Goal: Check status: Check status

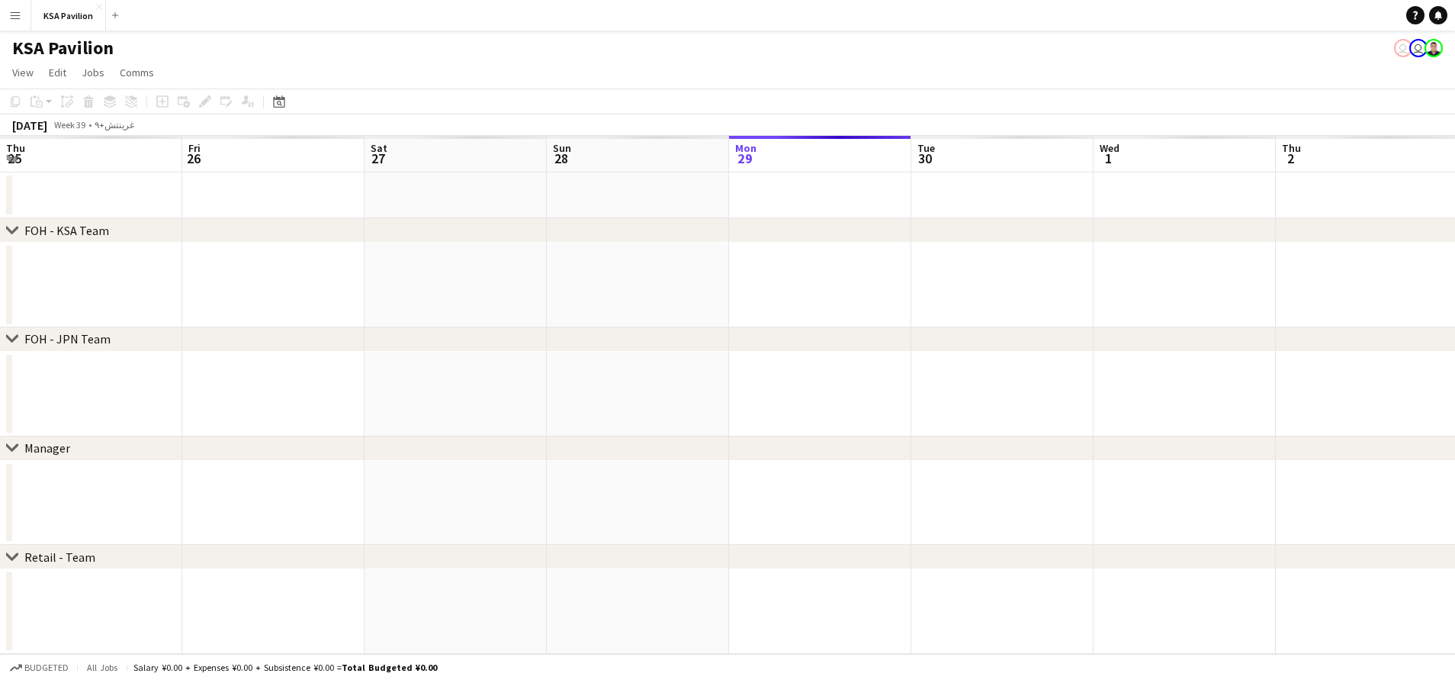
scroll to position [0, 365]
click at [7, 18] on button "Menu" at bounding box center [15, 15] width 31 height 31
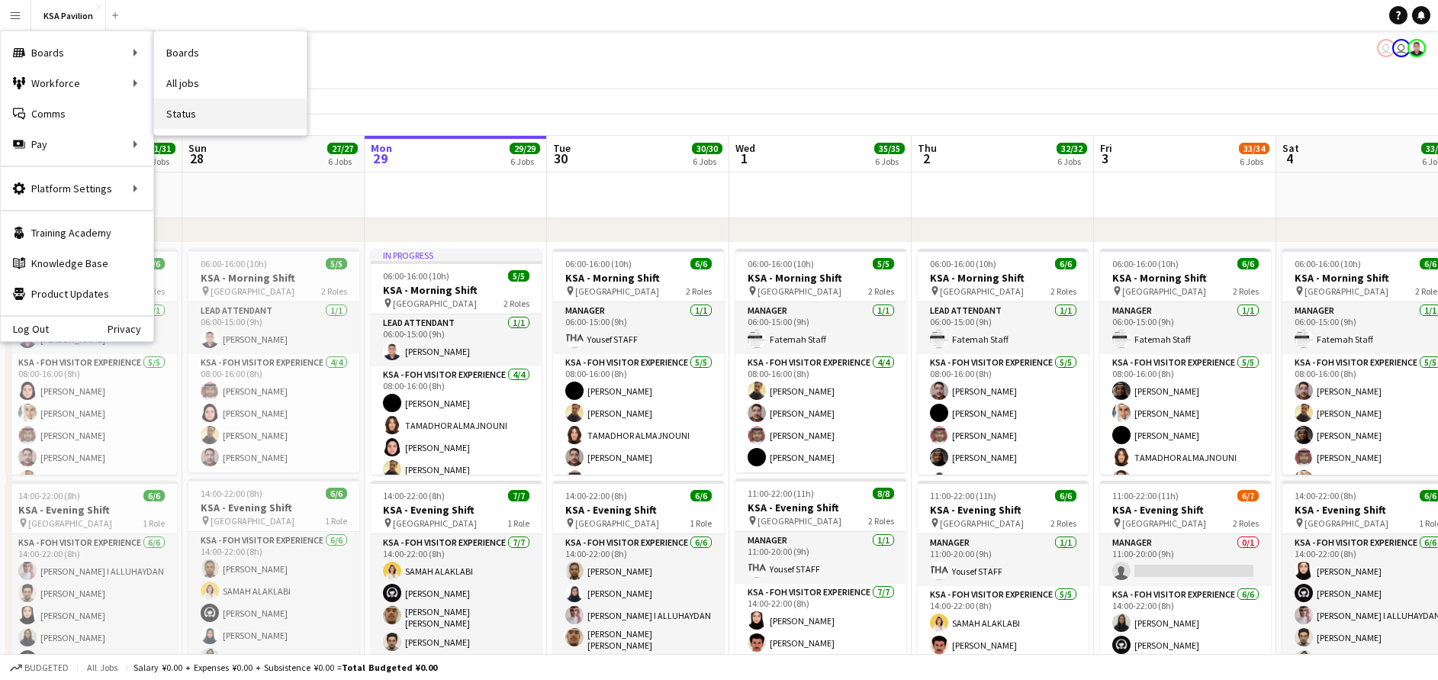
click at [219, 103] on link "Status" at bounding box center [230, 113] width 153 height 31
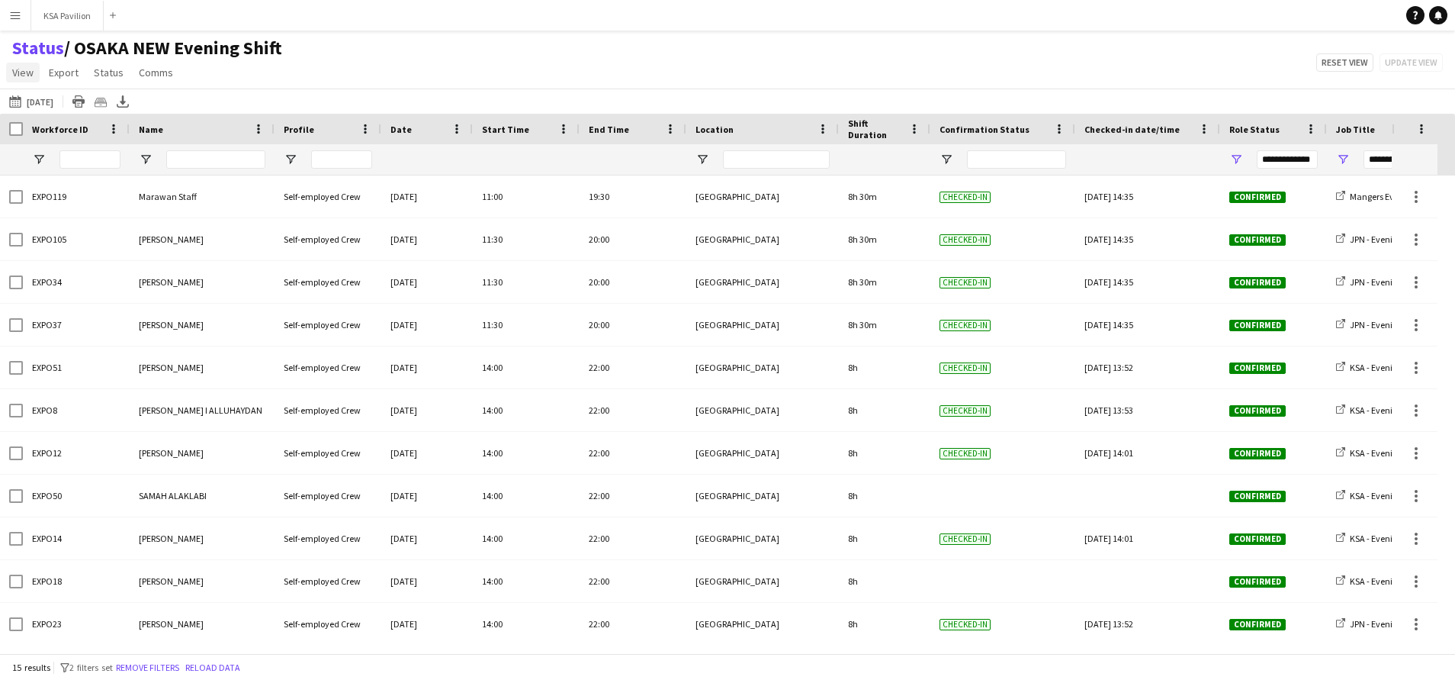
click at [19, 75] on span "View" at bounding box center [22, 73] width 21 height 14
drag, startPoint x: 223, startPoint y: 70, endPoint x: 201, endPoint y: 73, distance: 22.3
click at [223, 70] on app-page-menu "View Views Default view New of [GEOGRAPHIC_DATA] view 2025 Morning OSAKA [GEOGR…" at bounding box center [147, 73] width 294 height 29
click at [56, 104] on button "[DATE] [DATE]" at bounding box center [31, 101] width 50 height 18
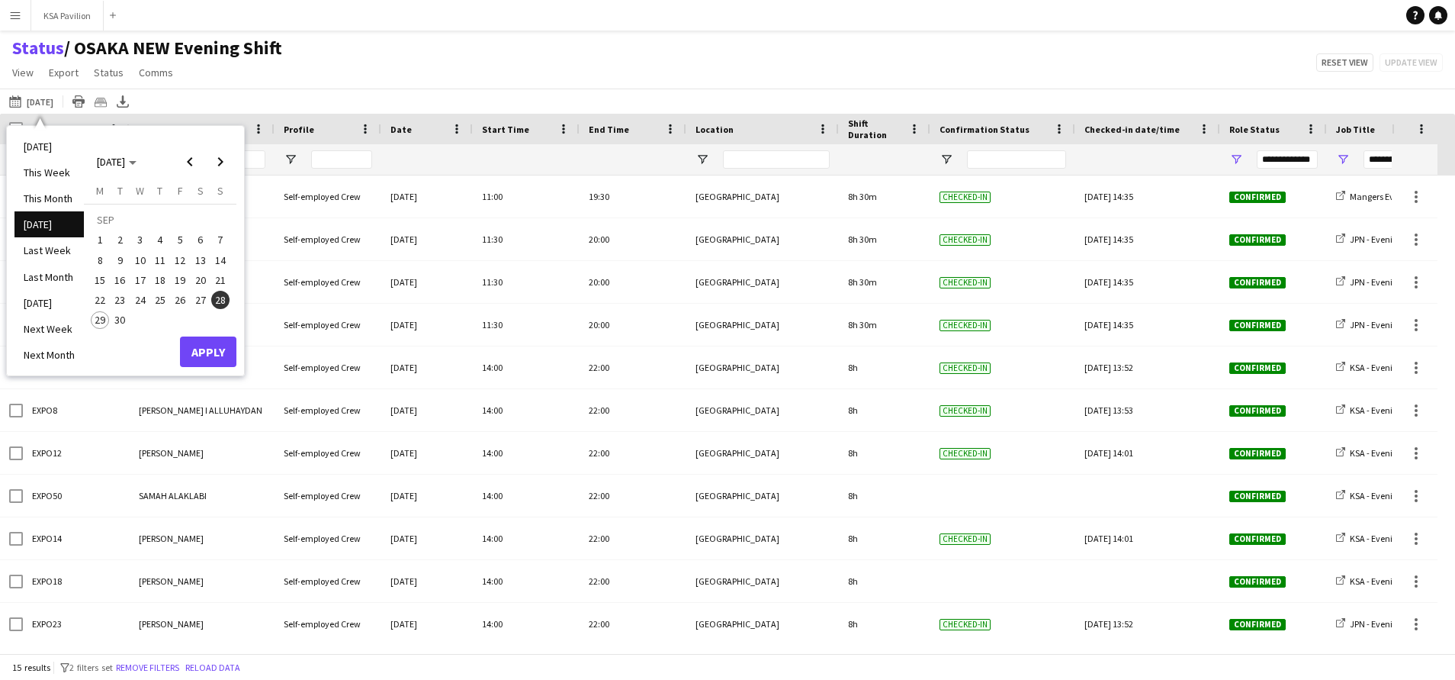
click at [98, 326] on span "29" at bounding box center [100, 320] width 18 height 18
click at [214, 342] on button "Apply" at bounding box center [208, 351] width 56 height 31
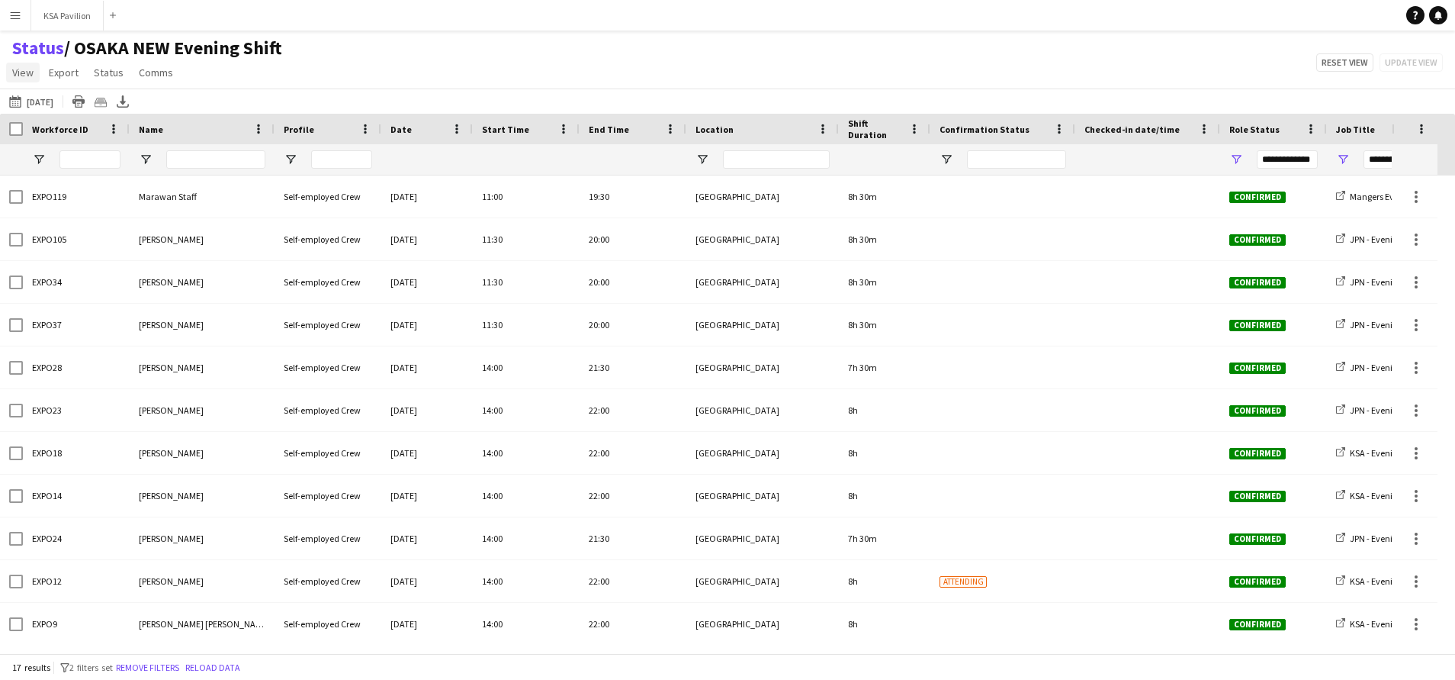
click at [21, 80] on link "View" at bounding box center [23, 73] width 34 height 20
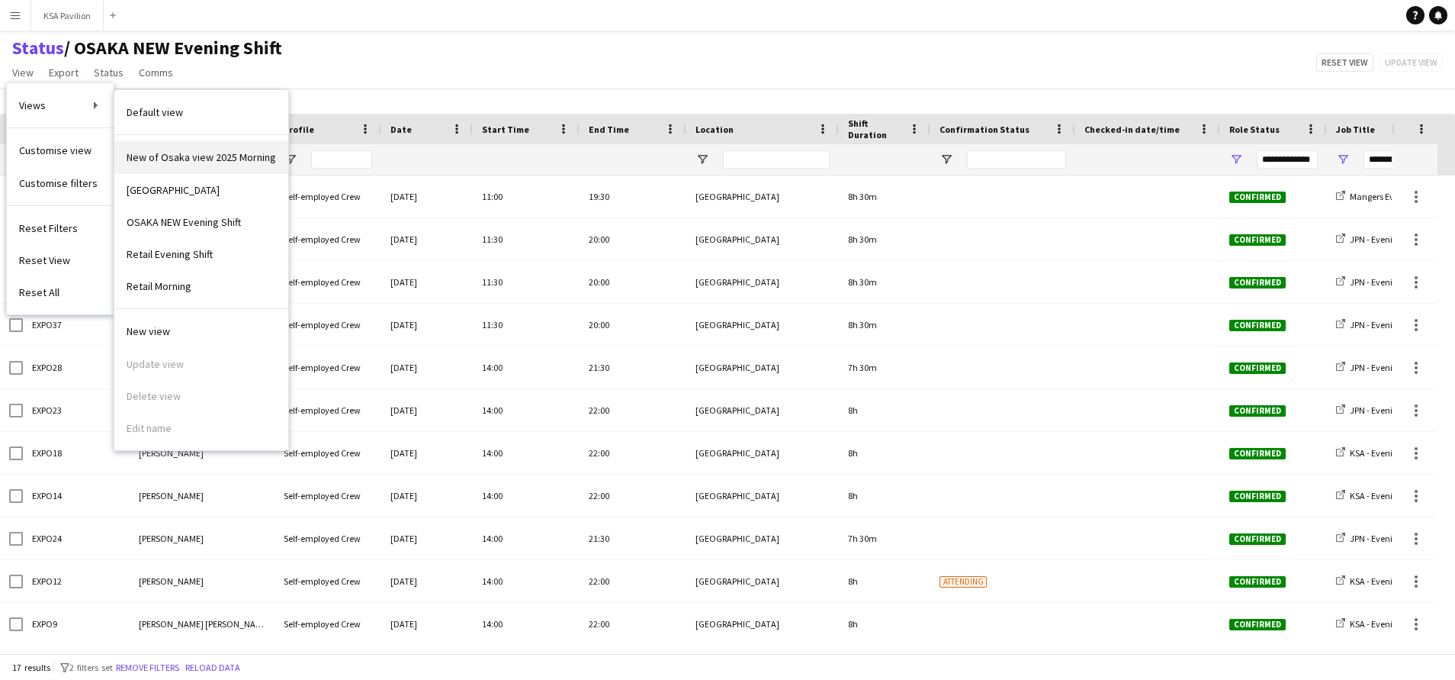
click at [175, 148] on link "New of Osaka view 2025 Morning" at bounding box center [201, 157] width 174 height 32
type input "**********"
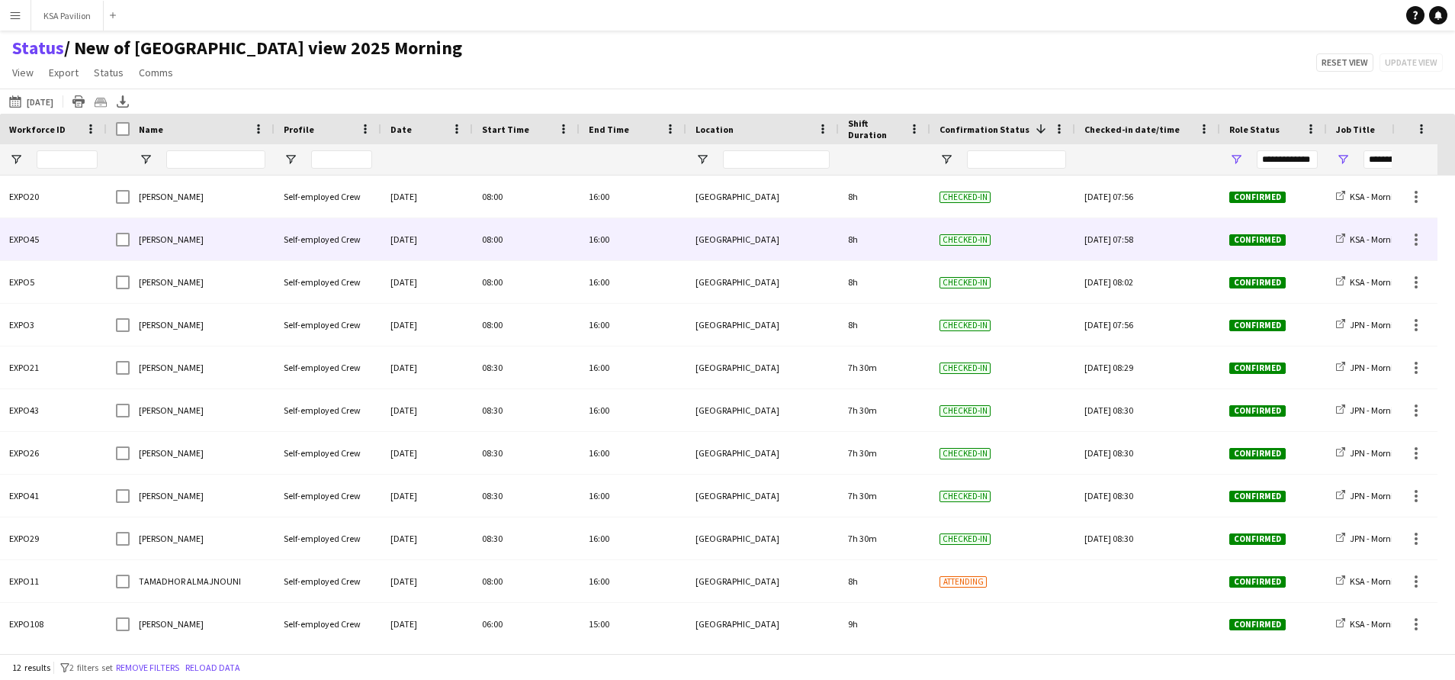
scroll to position [53, 0]
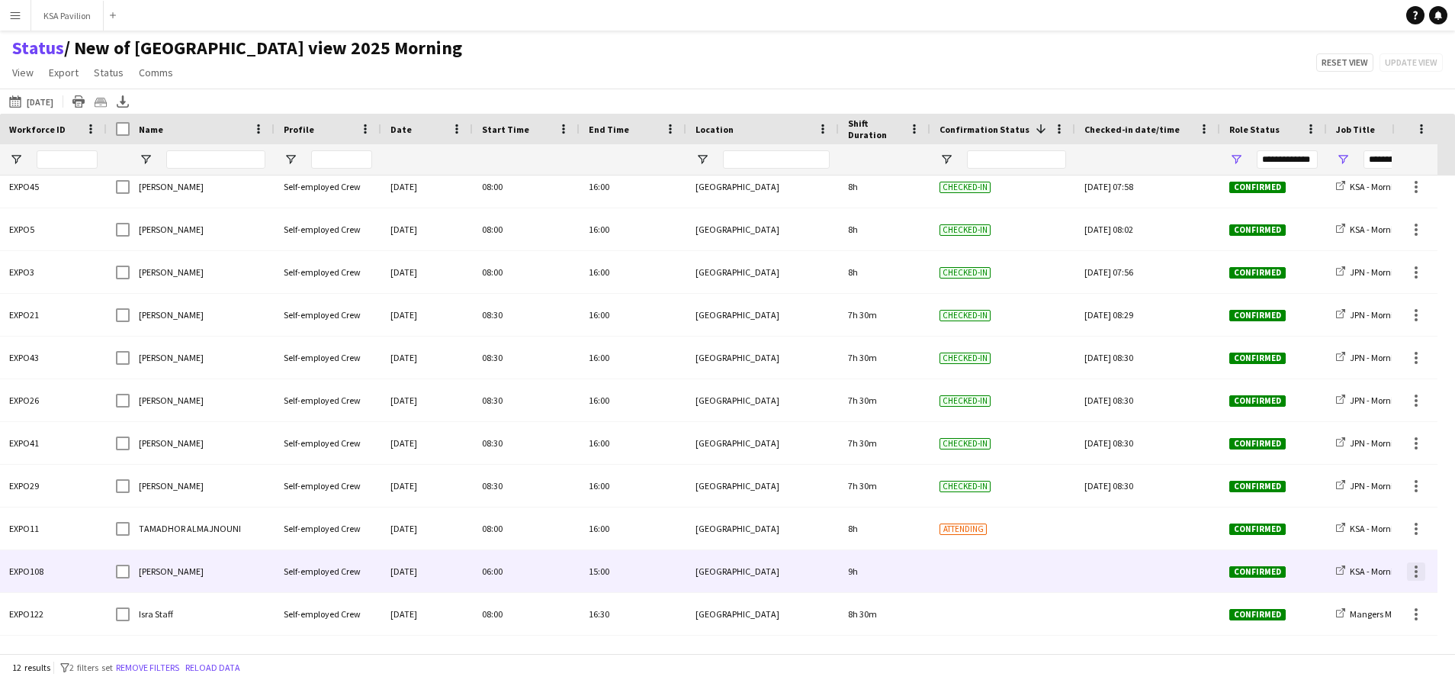
click at [1422, 571] on div at bounding box center [1416, 571] width 18 height 18
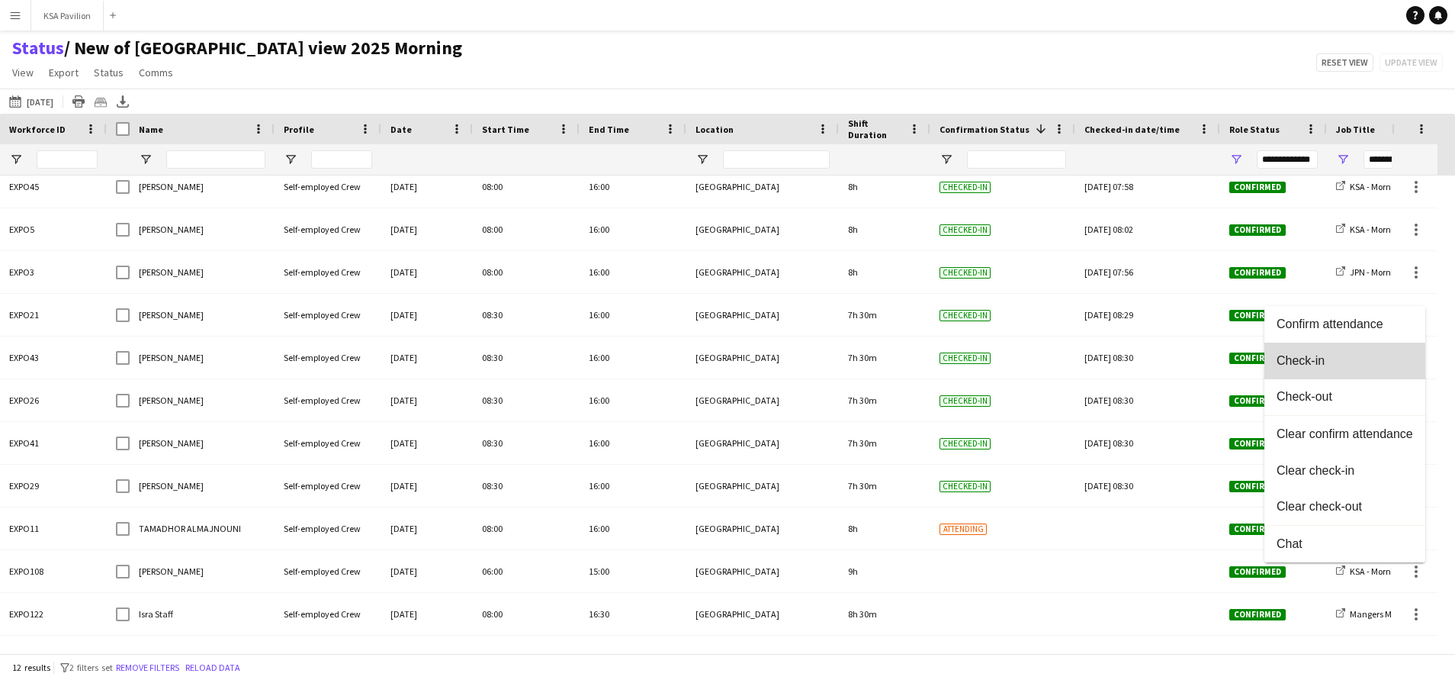
click at [1309, 363] on span "Check-in" at bounding box center [1345, 361] width 137 height 14
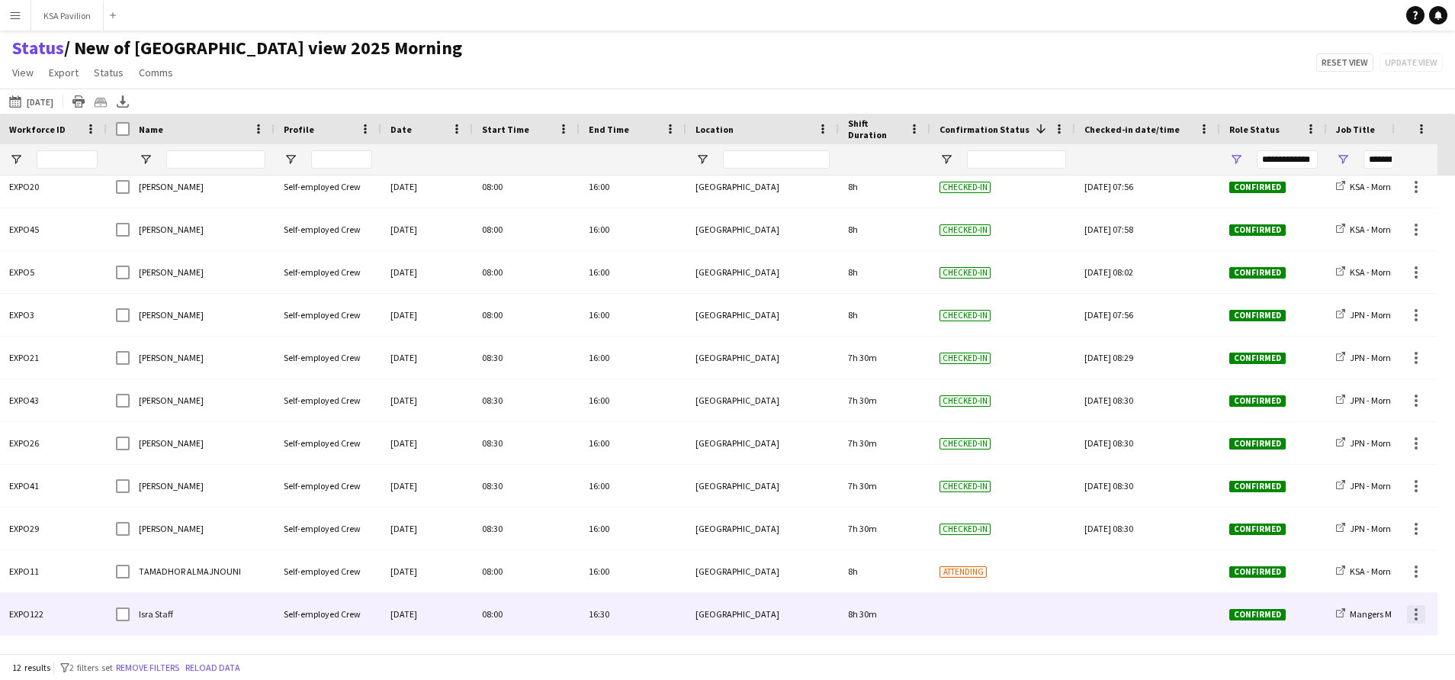
click at [1417, 615] on div at bounding box center [1416, 613] width 3 height 3
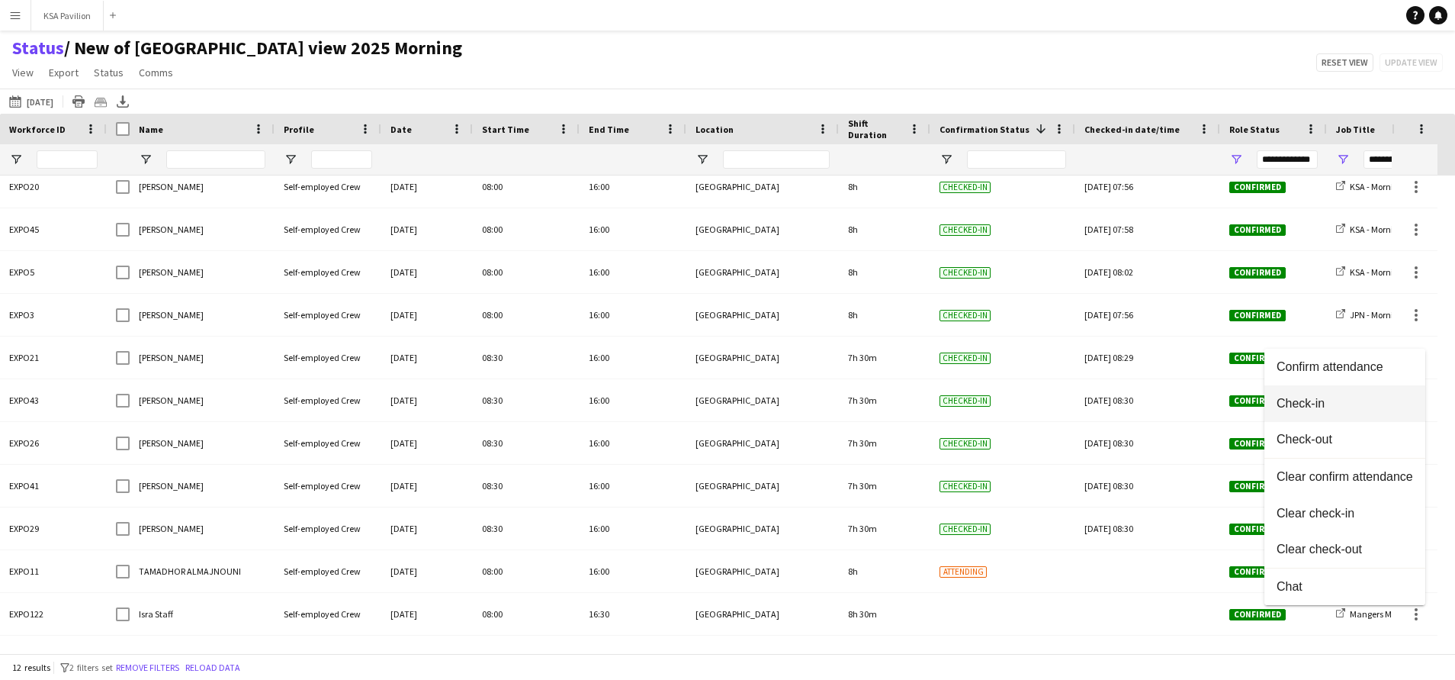
click at [1350, 408] on span "Check-in" at bounding box center [1345, 404] width 137 height 14
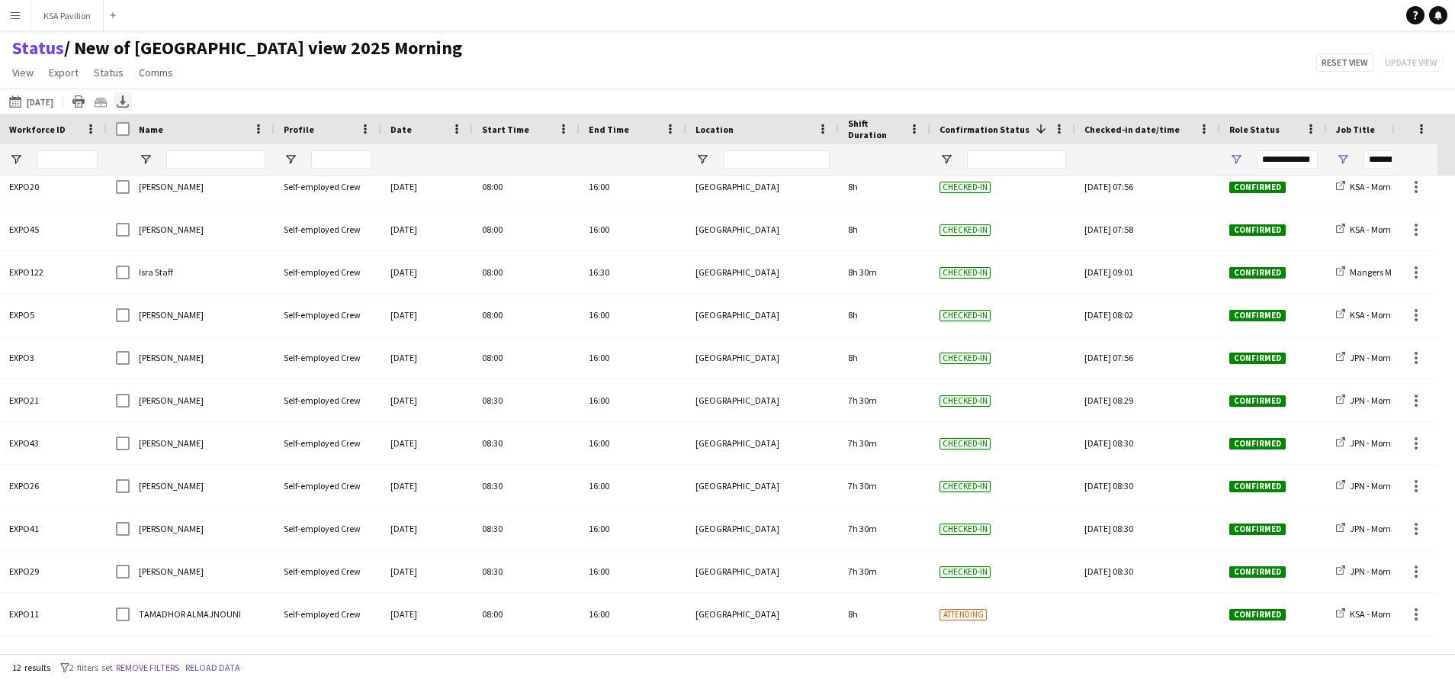
click at [117, 101] on icon "Export XLSX" at bounding box center [123, 101] width 12 height 12
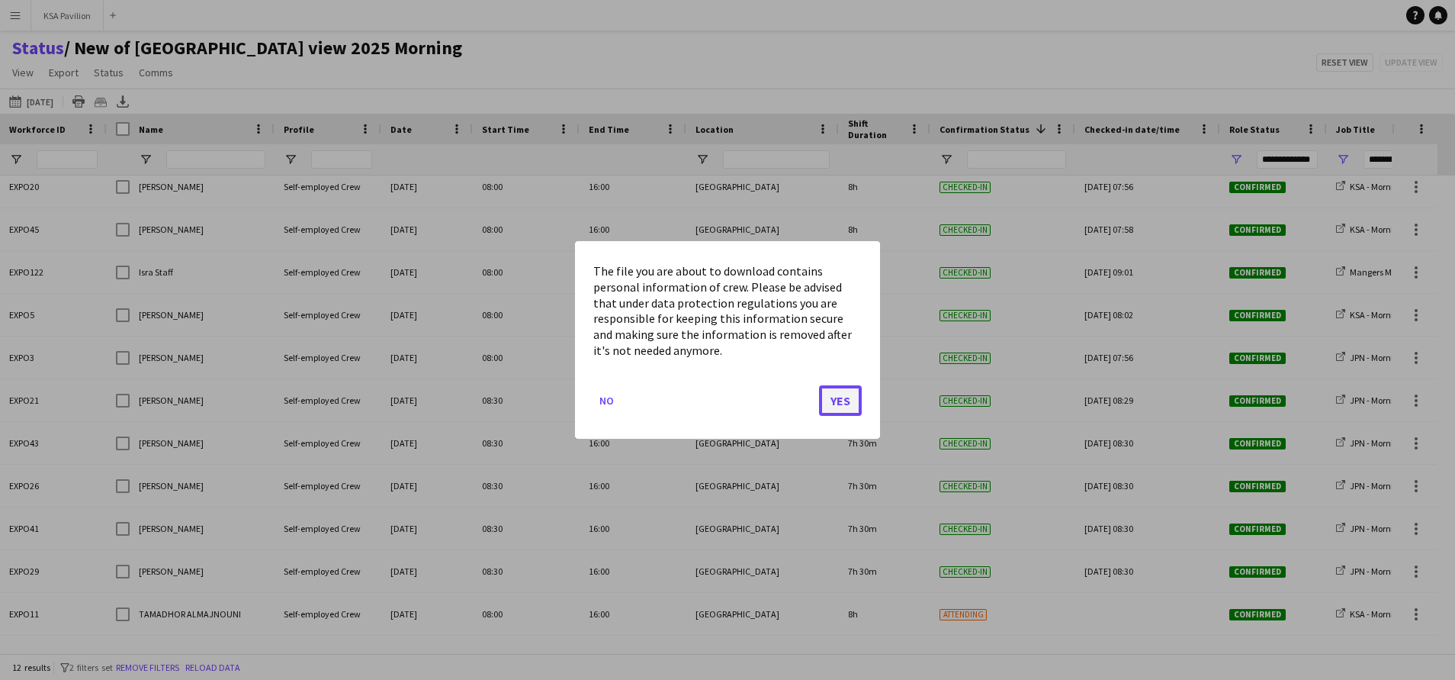
click at [852, 391] on button "Yes" at bounding box center [840, 400] width 43 height 31
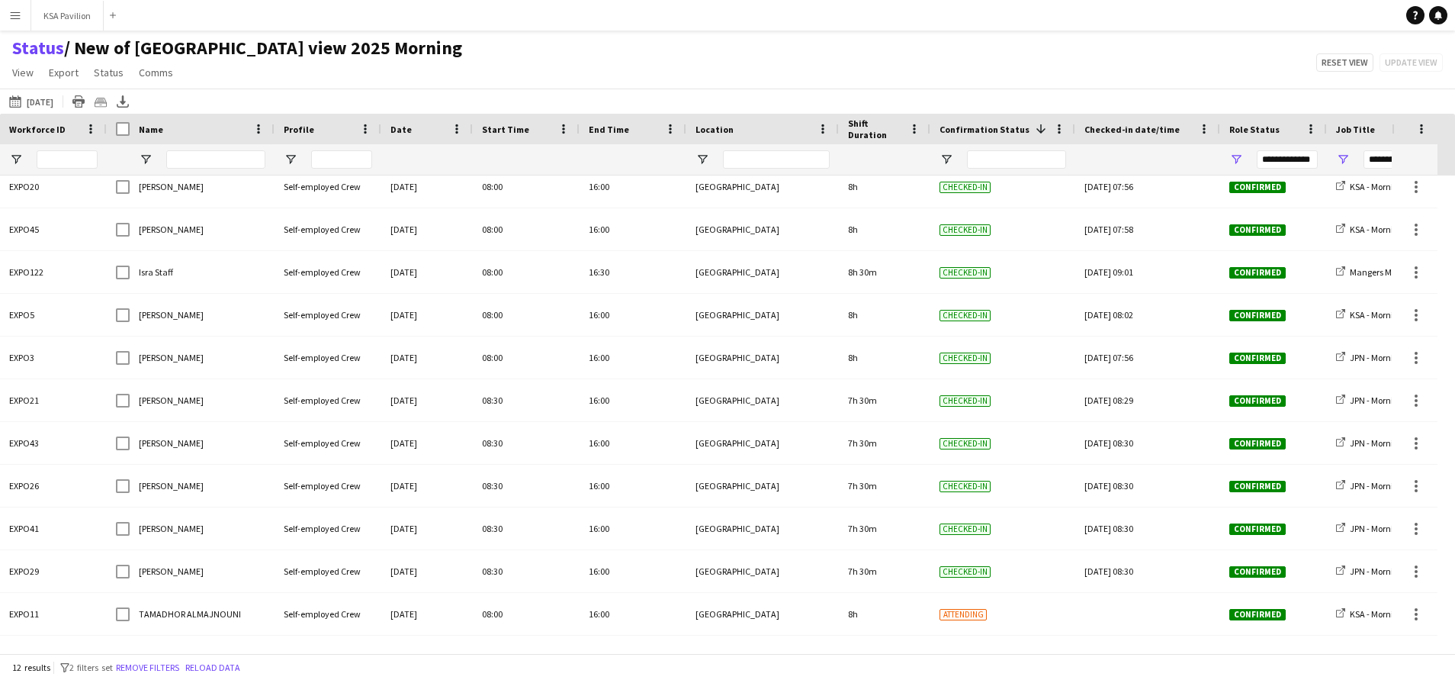
click at [1007, 52] on div "Status / New of [GEOGRAPHIC_DATA] view 2025 Morning View Views Default view New…" at bounding box center [727, 63] width 1455 height 52
click at [56, 27] on button "KSA Pavilion Close" at bounding box center [67, 16] width 72 height 30
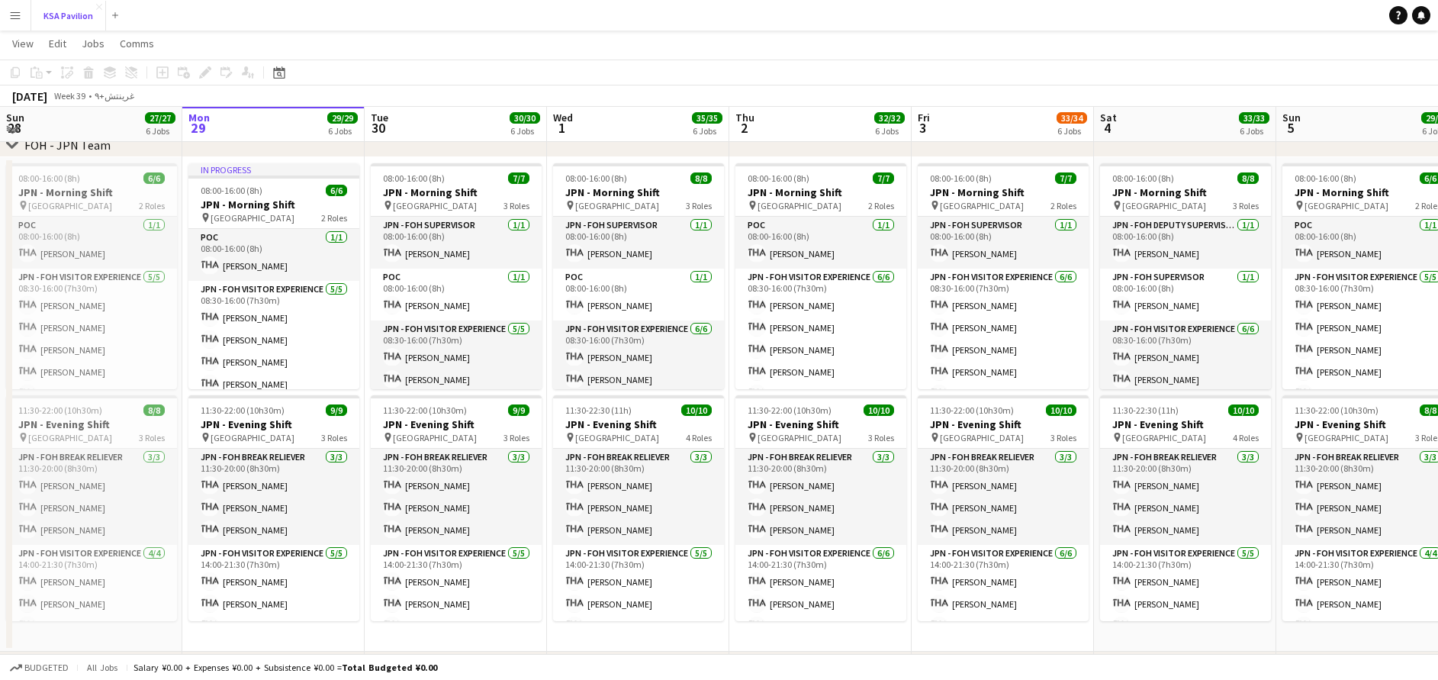
scroll to position [601, 0]
